Goal: Task Accomplishment & Management: Manage account settings

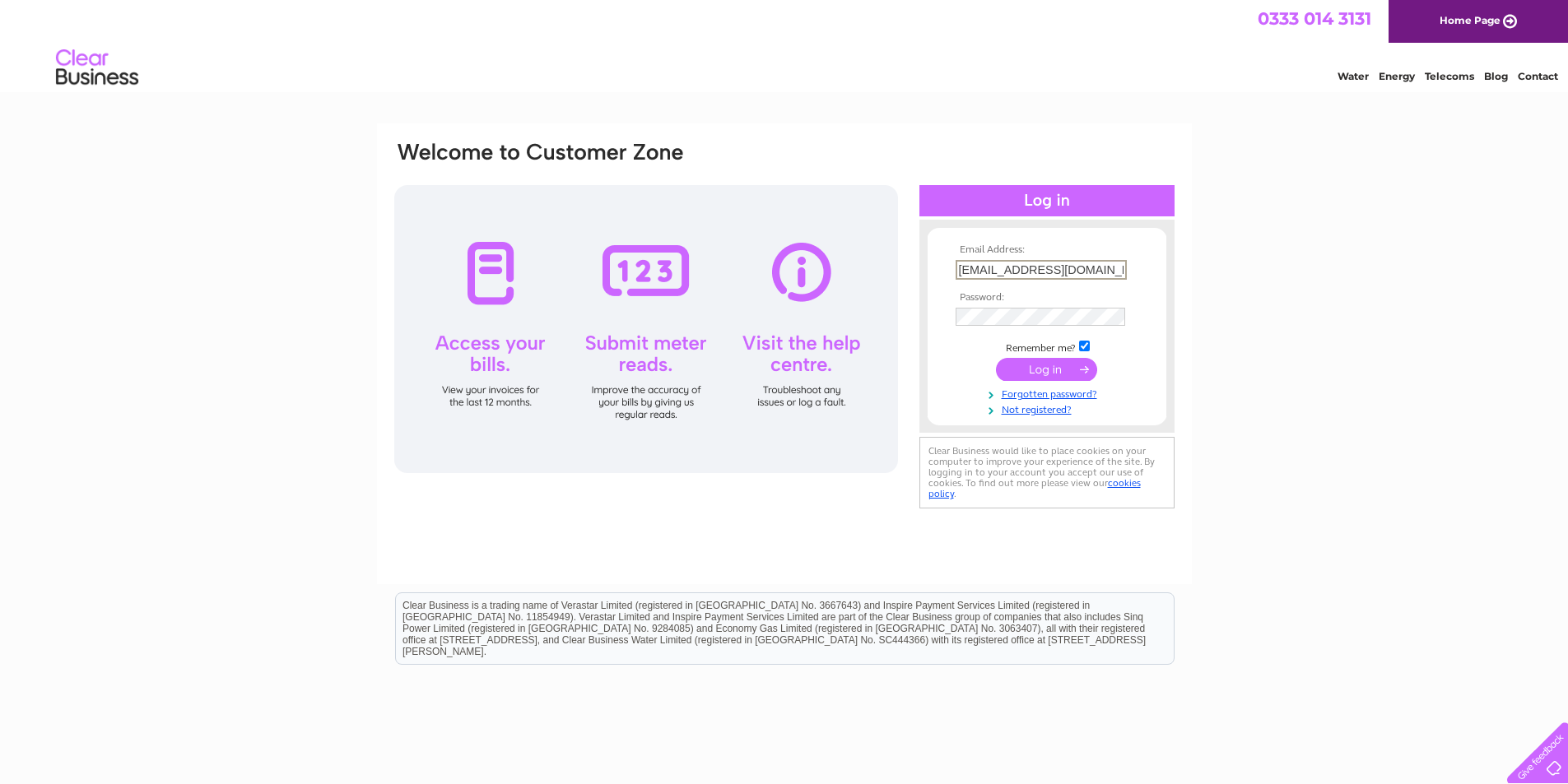
type input "[EMAIL_ADDRESS][DOMAIN_NAME]"
click at [1056, 371] on input "submit" at bounding box center [1047, 370] width 102 height 23
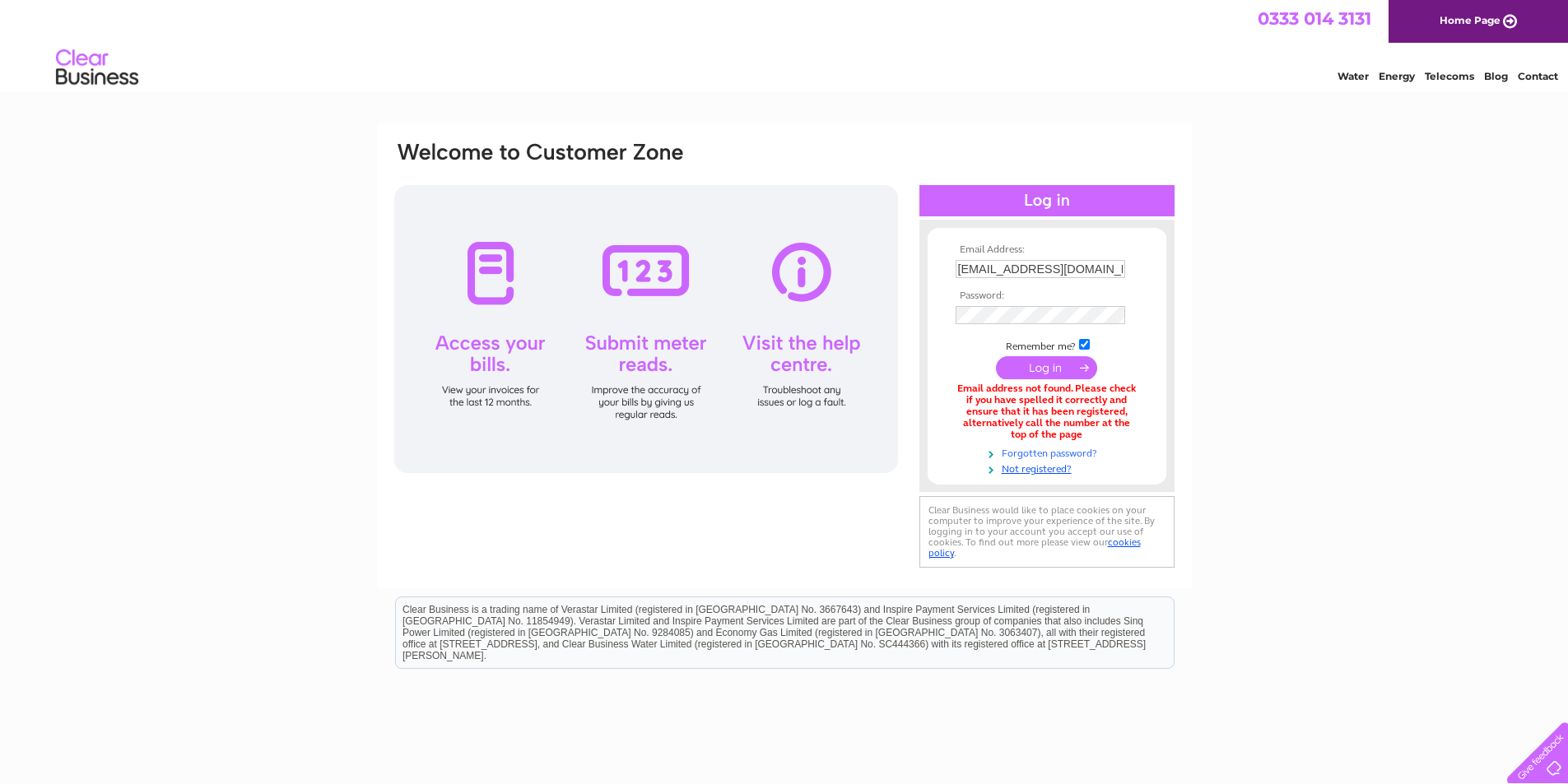
click at [1031, 449] on link "Forgotten password?" at bounding box center [1049, 453] width 187 height 16
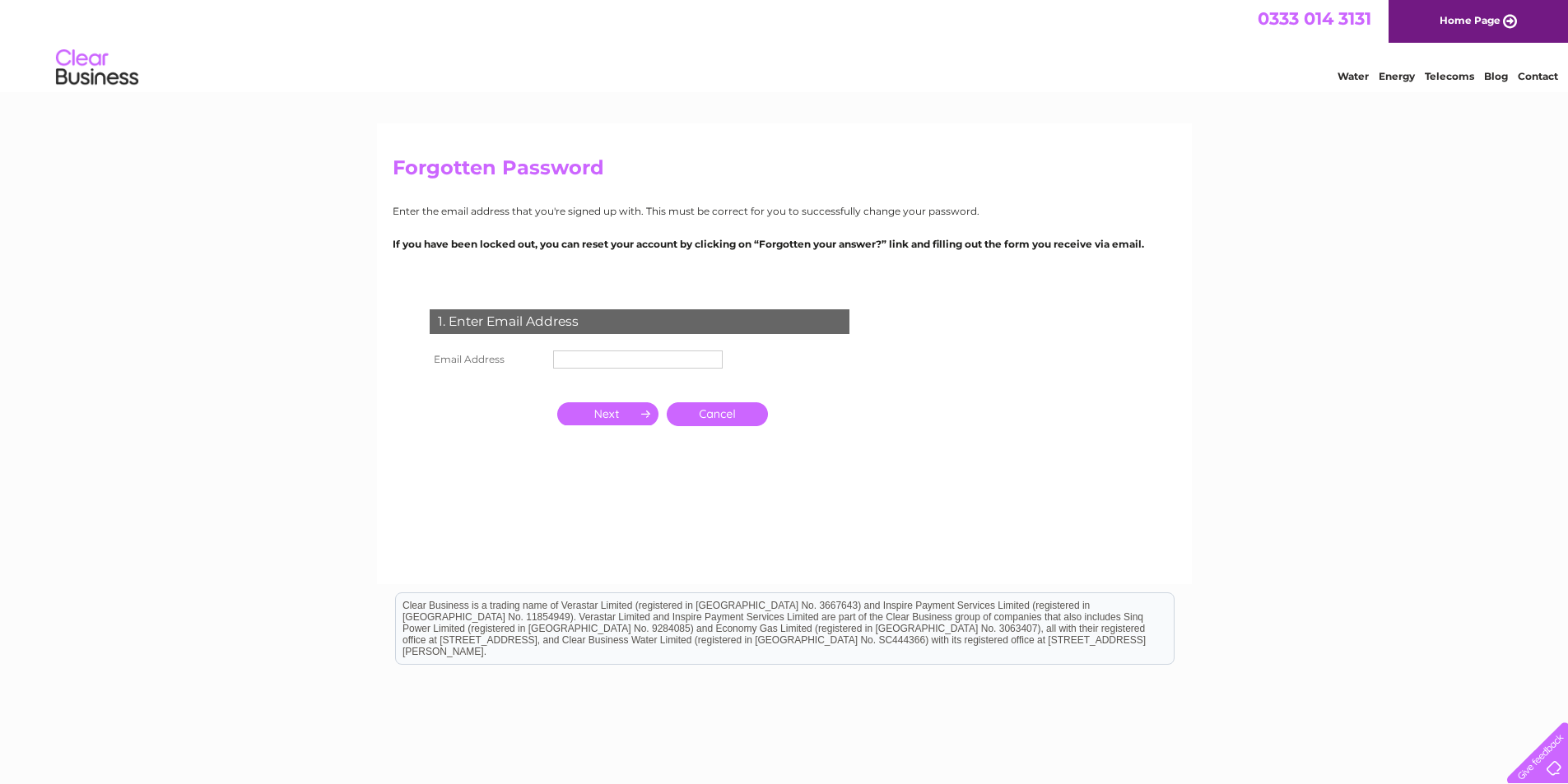
click at [588, 351] on input "text" at bounding box center [637, 360] width 169 height 19
type input "[EMAIL_ADDRESS][DOMAIN_NAME]"
click at [637, 419] on input "button" at bounding box center [608, 414] width 102 height 23
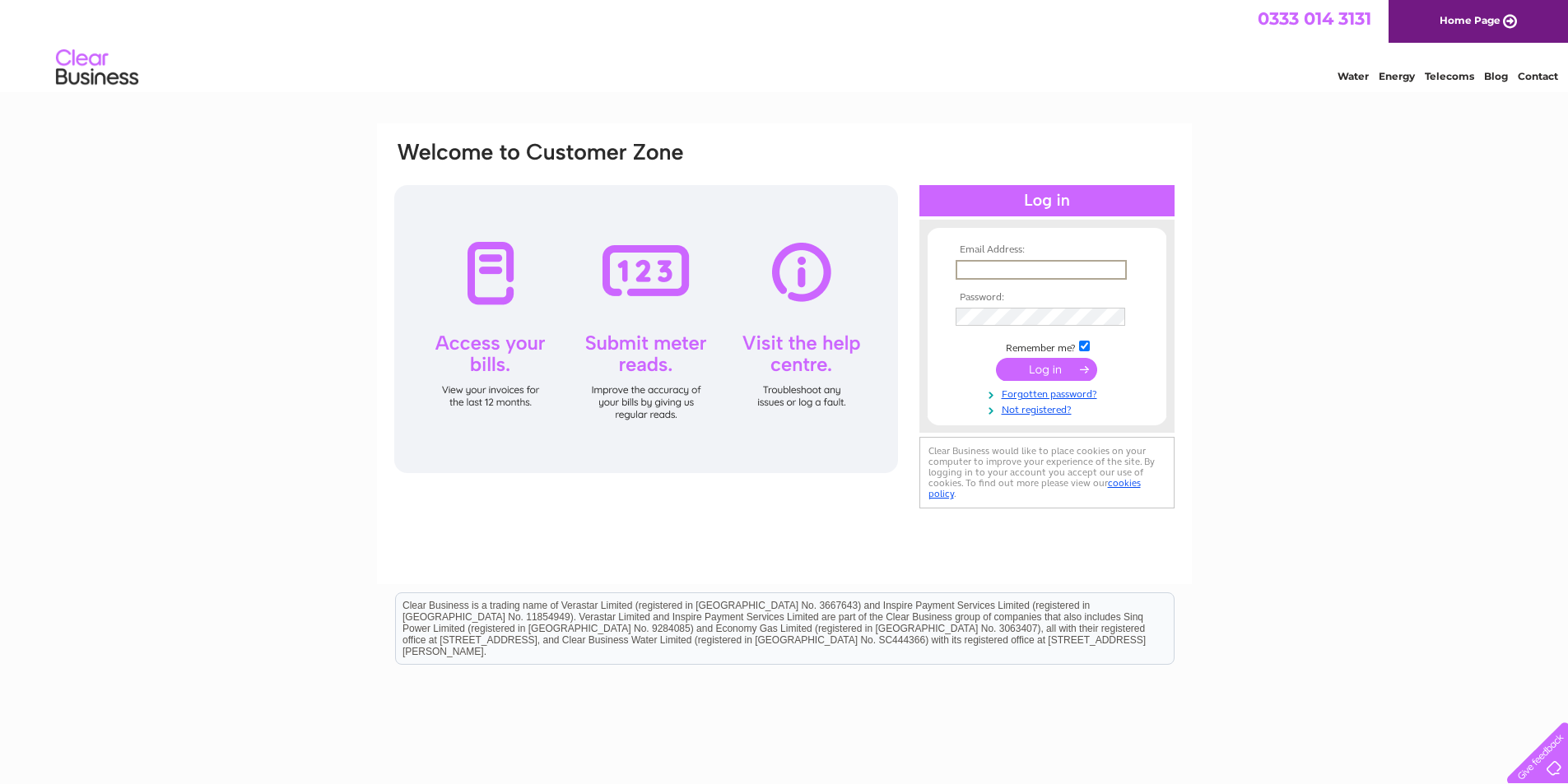
paste input "[EMAIL_ADDRESS][DOMAIN_NAME]"
type input "[EMAIL_ADDRESS][DOMAIN_NAME]"
click at [1052, 360] on input "submit" at bounding box center [1047, 370] width 102 height 23
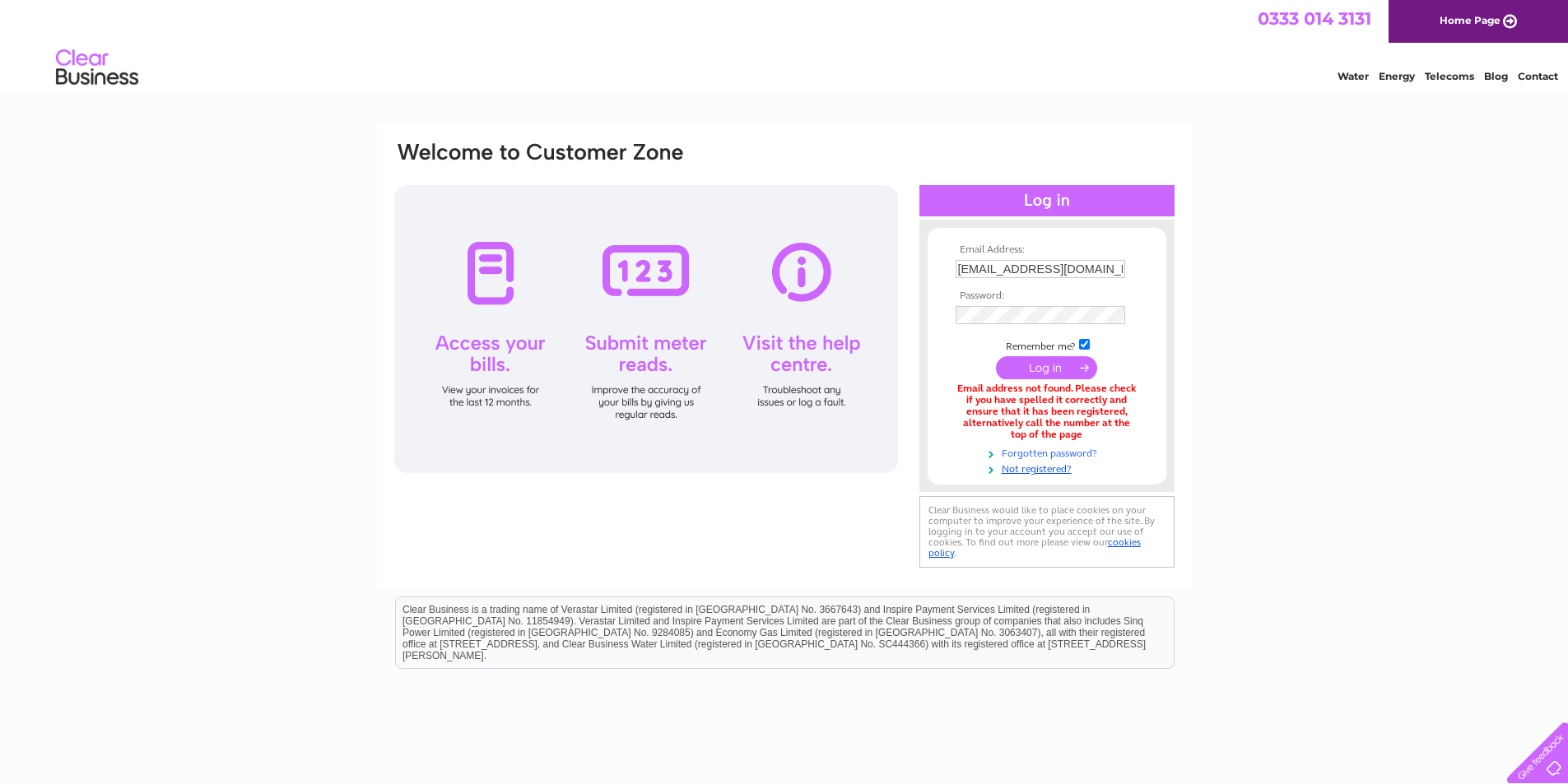
click at [1040, 450] on link "Forgotten password?" at bounding box center [1049, 453] width 187 height 16
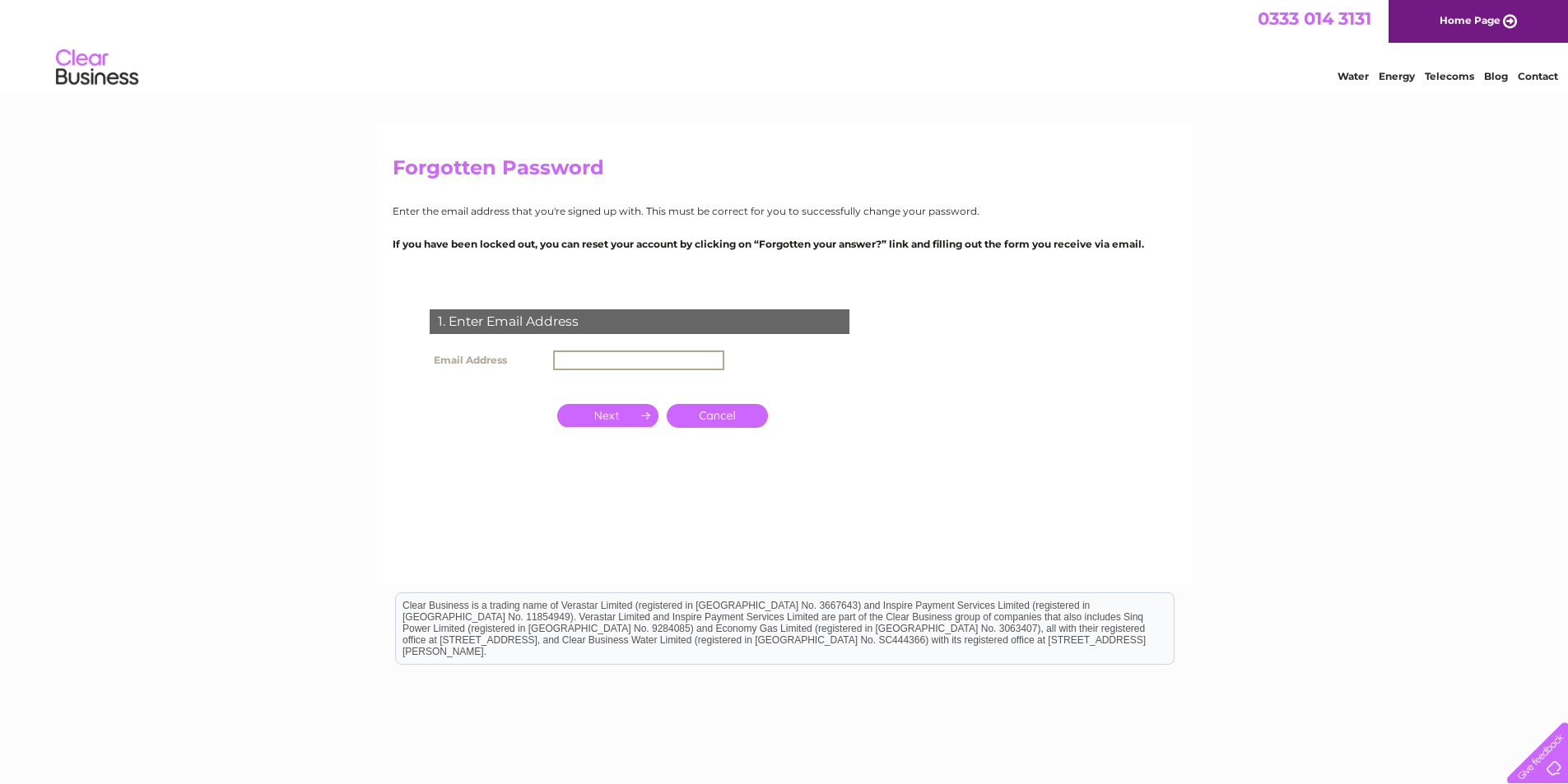
paste input "[EMAIL_ADDRESS][DOMAIN_NAME]"
click at [628, 420] on input "button" at bounding box center [608, 415] width 102 height 23
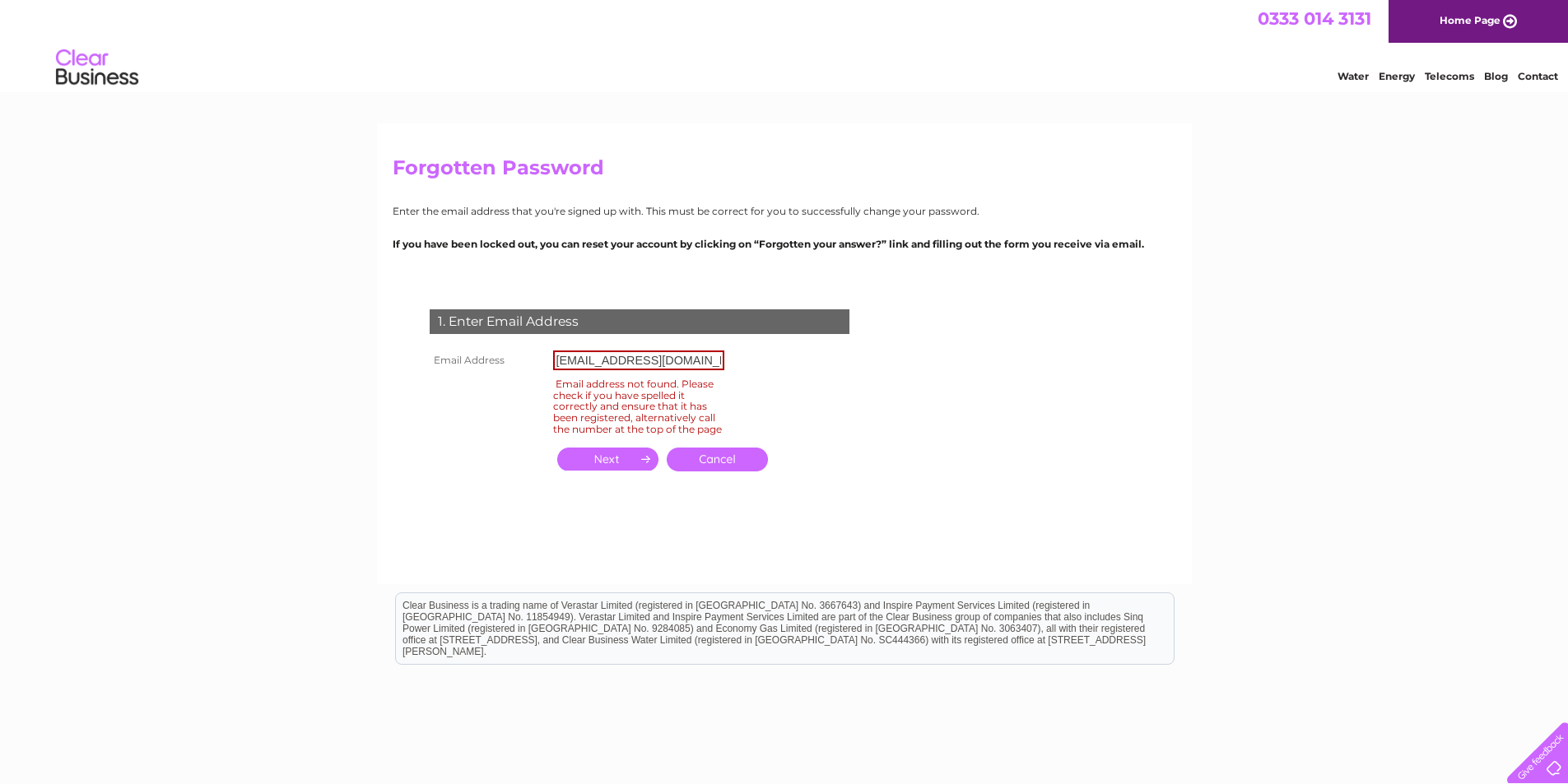
click at [615, 471] on input "button" at bounding box center [608, 459] width 102 height 23
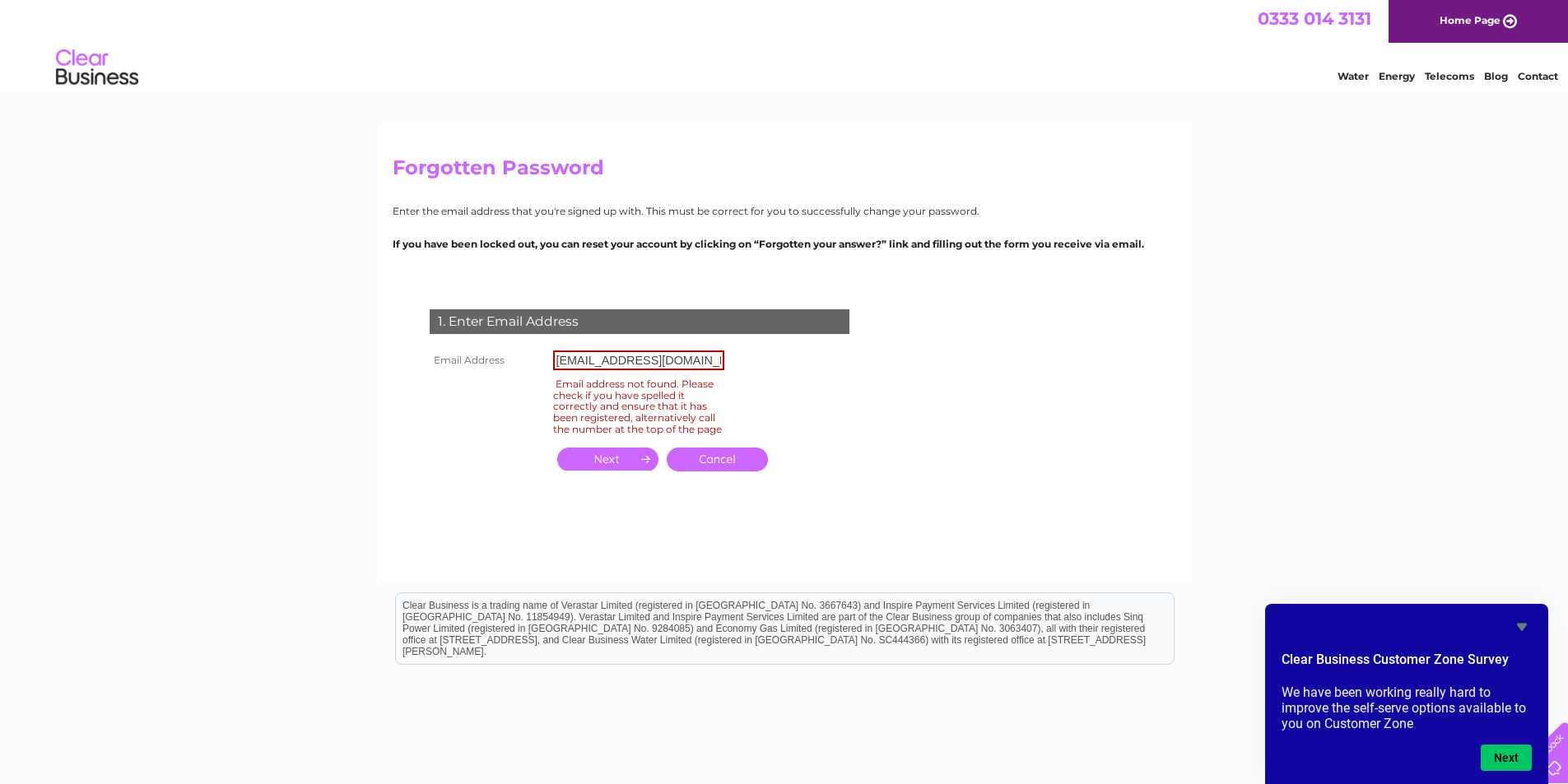
click at [704, 357] on input "[EMAIL_ADDRESS][DOMAIN_NAME]" at bounding box center [638, 361] width 171 height 20
type input "o"
